Goal: Information Seeking & Learning: Learn about a topic

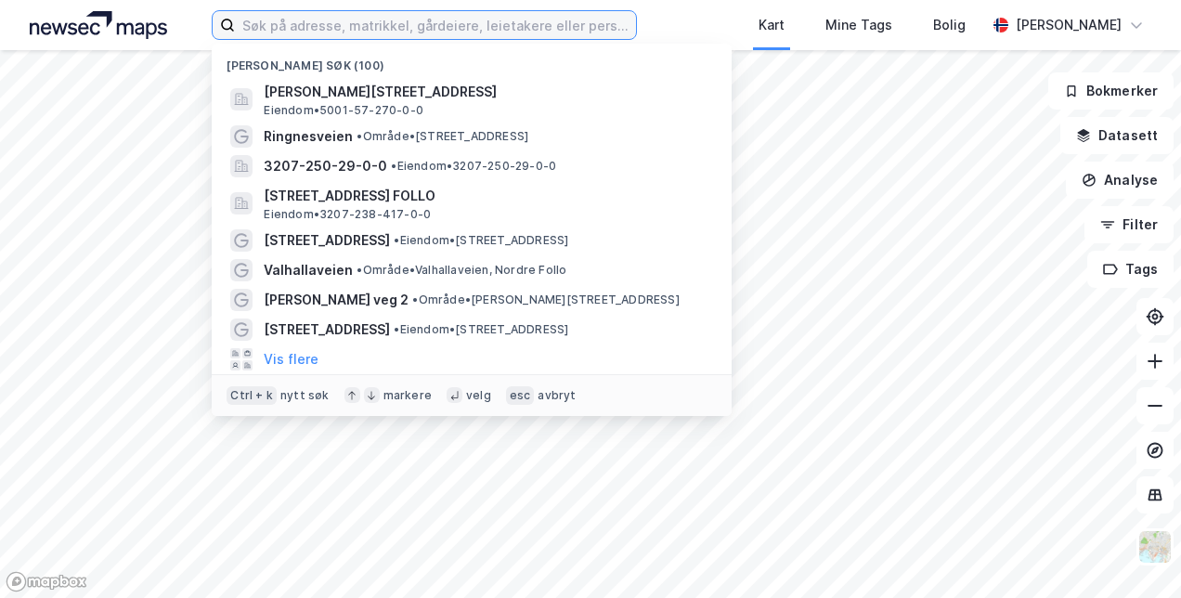
click at [423, 22] on input at bounding box center [435, 25] width 400 height 28
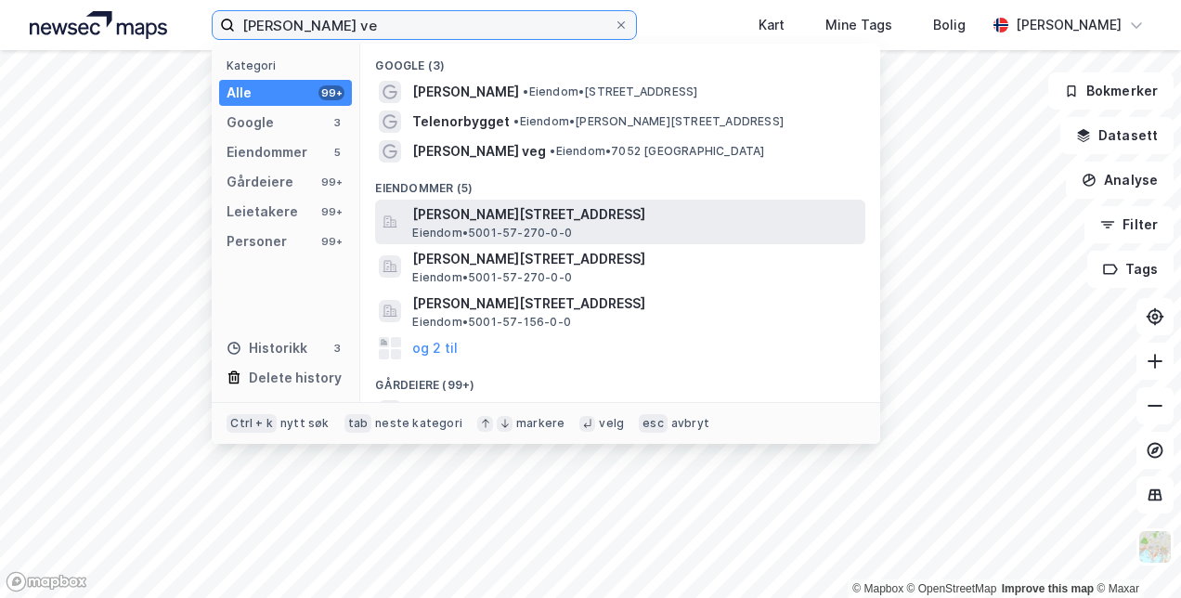
type input "[PERSON_NAME] ve"
click at [505, 217] on span "[PERSON_NAME][STREET_ADDRESS]" at bounding box center [635, 214] width 446 height 22
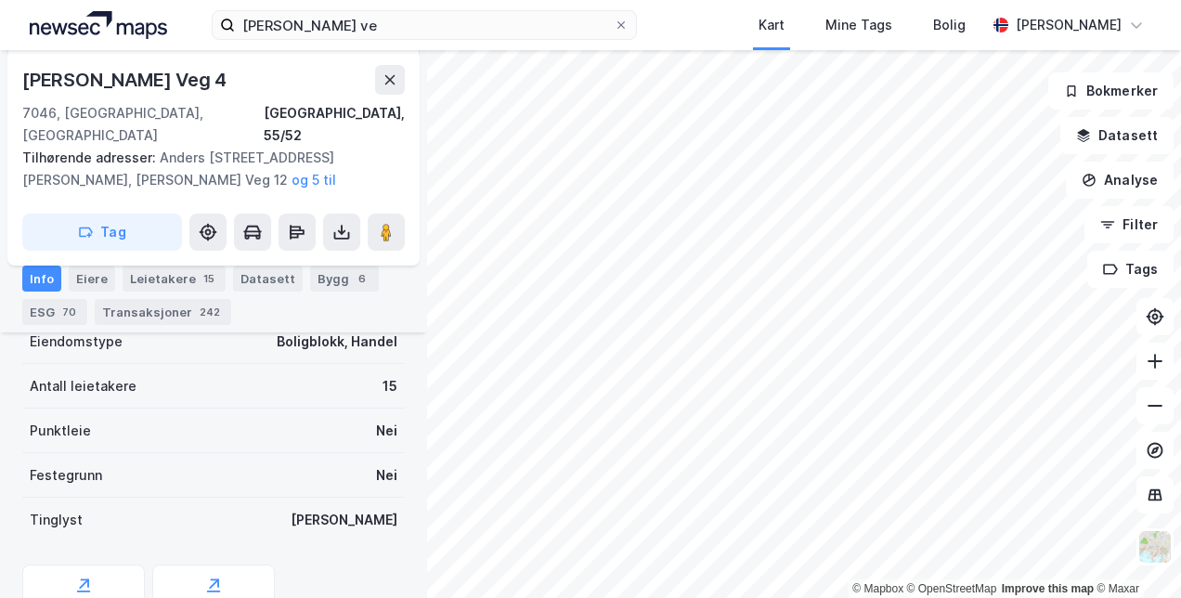
scroll to position [557, 0]
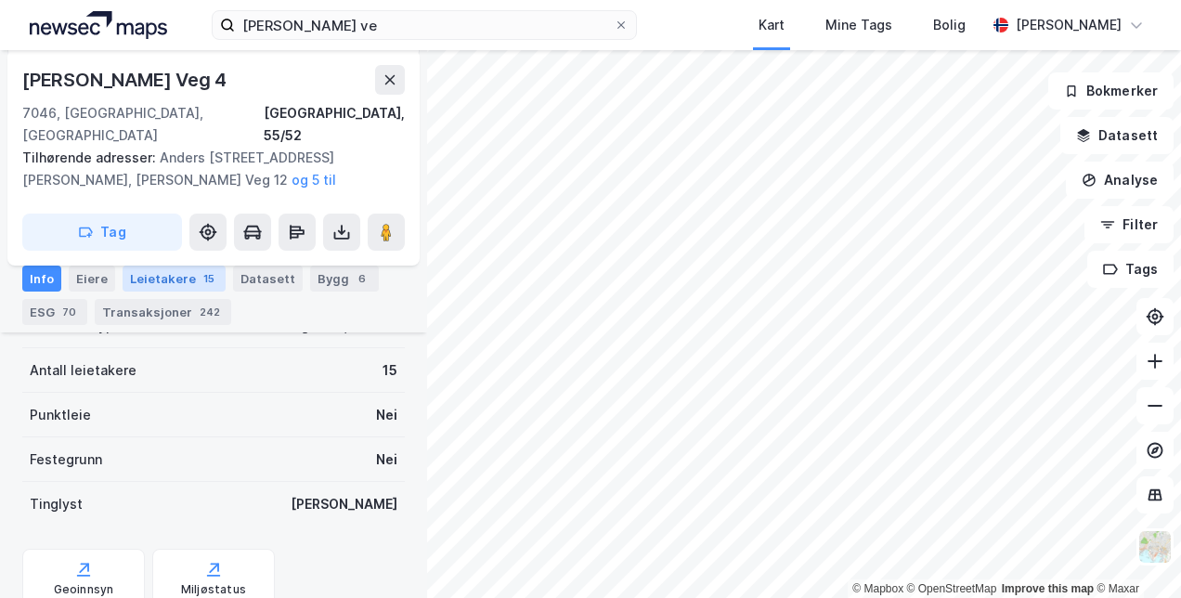
click at [151, 284] on div "Leietakere 15" at bounding box center [174, 279] width 103 height 26
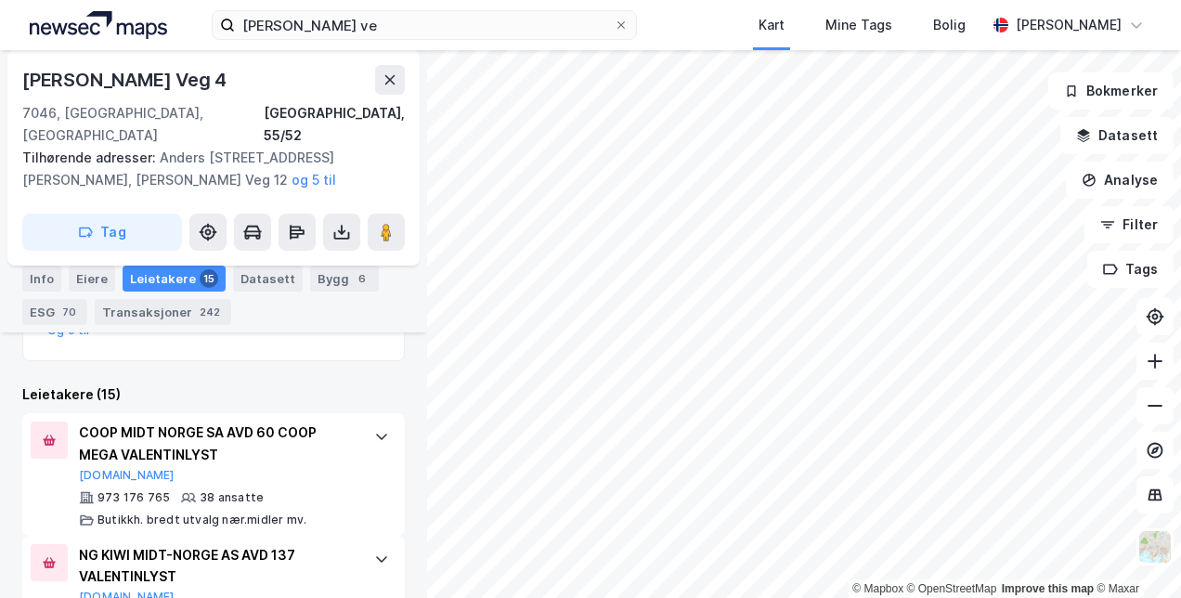
scroll to position [743, 0]
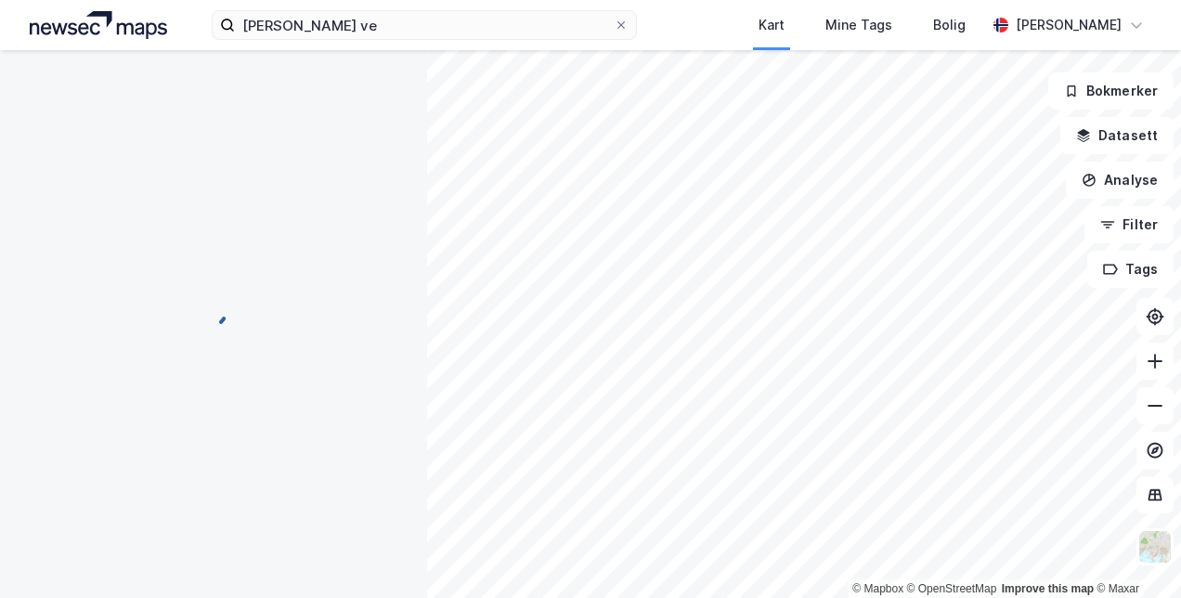
scroll to position [272, 0]
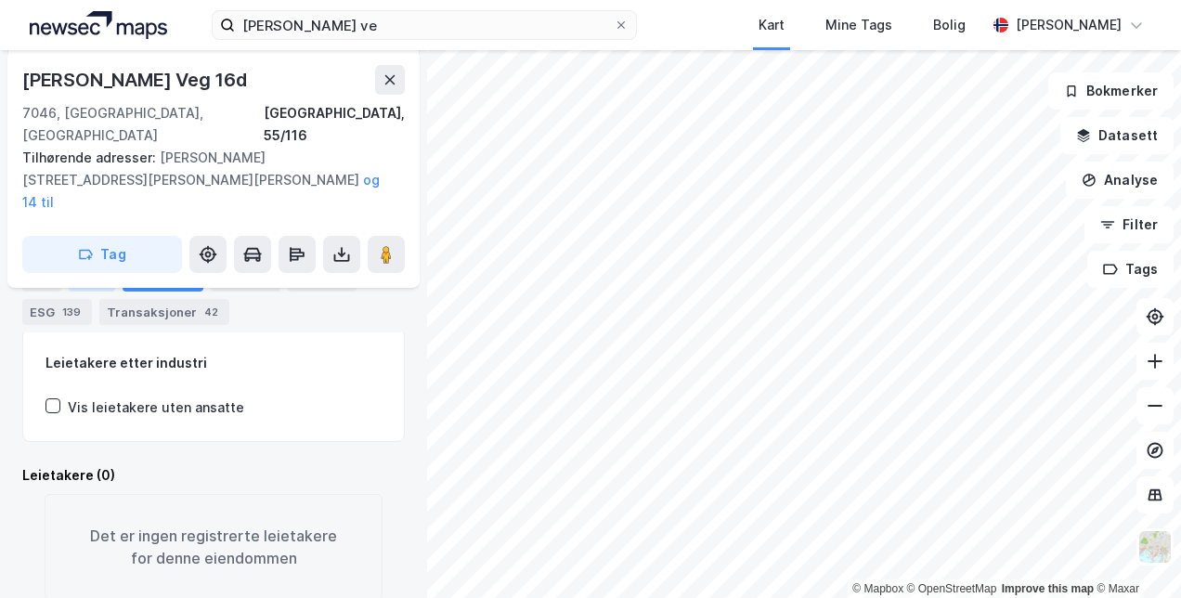
click at [85, 281] on div "Eiere" at bounding box center [92, 279] width 46 height 26
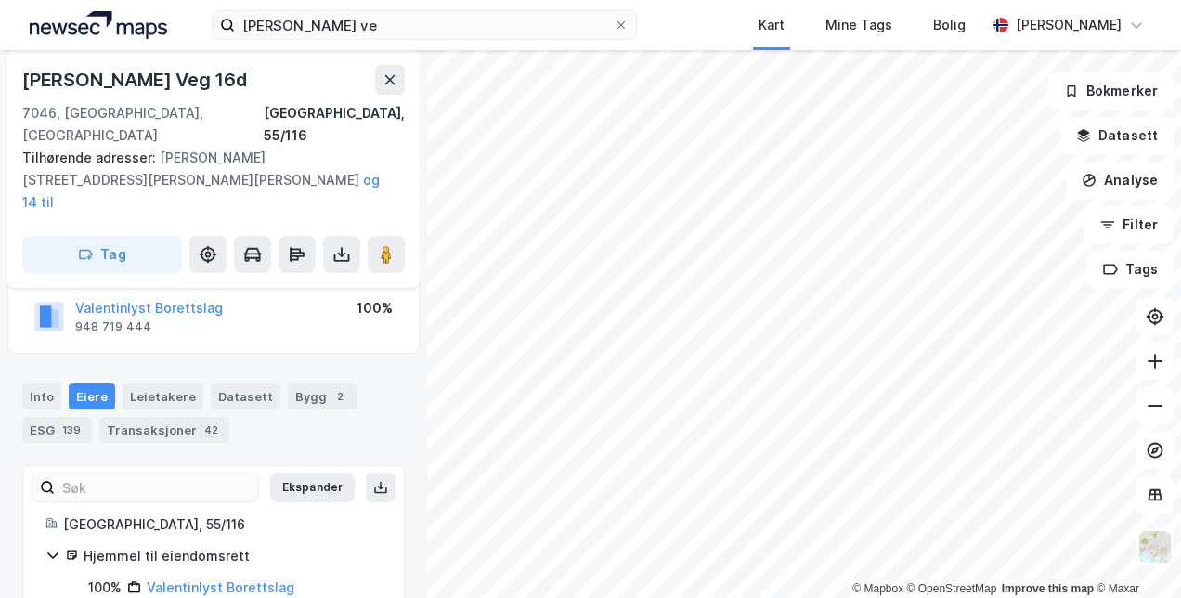
scroll to position [86, 0]
